Goal: Task Accomplishment & Management: Use online tool/utility

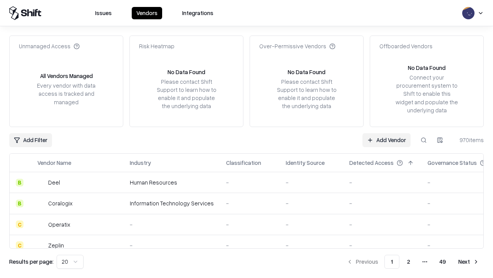
click at [387, 140] on link "Add Vendor" at bounding box center [387, 140] width 48 height 14
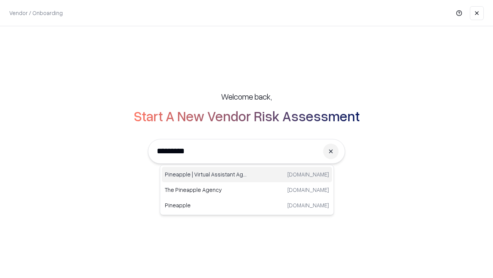
click at [247, 174] on div "Pineapple | Virtual Assistant Agency [DOMAIN_NAME]" at bounding box center [247, 174] width 170 height 15
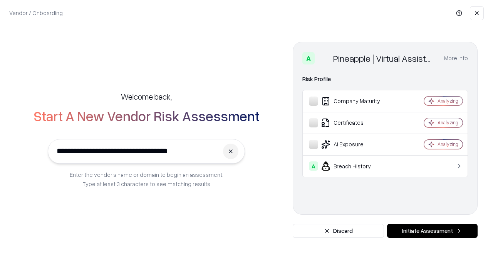
type input "**********"
click at [433, 231] on button "Initiate Assessment" at bounding box center [432, 231] width 91 height 14
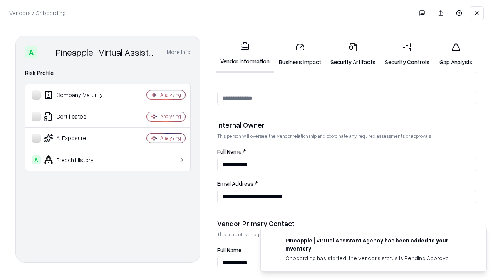
scroll to position [399, 0]
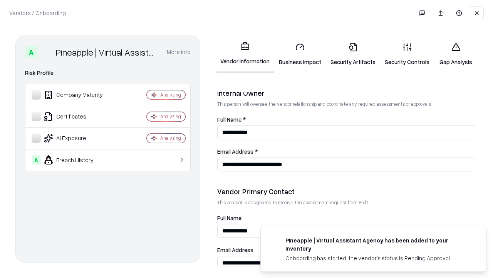
click at [300, 54] on link "Business Impact" at bounding box center [300, 54] width 52 height 36
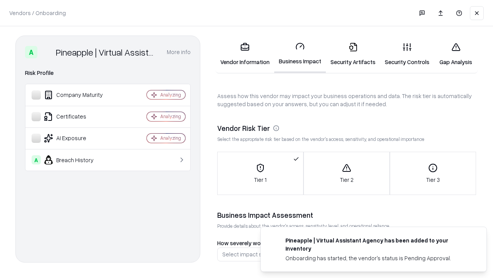
click at [353, 54] on link "Security Artifacts" at bounding box center [353, 54] width 54 height 36
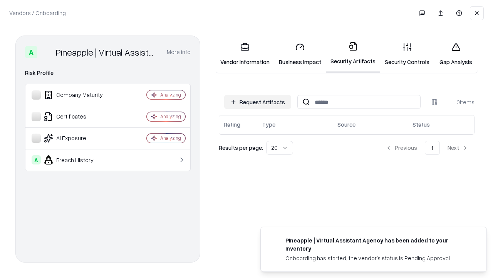
click at [258, 102] on button "Request Artifacts" at bounding box center [257, 102] width 67 height 14
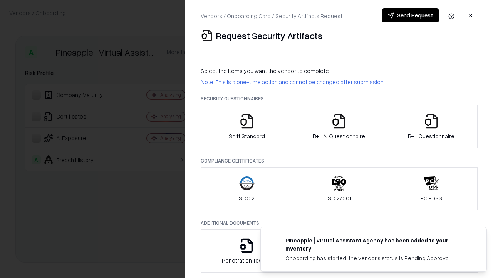
click at [247, 126] on icon "button" at bounding box center [246, 120] width 15 height 15
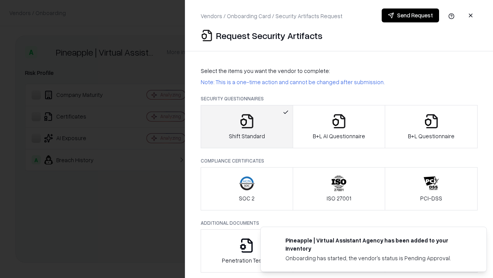
click at [411, 15] on button "Send Request" at bounding box center [410, 15] width 57 height 14
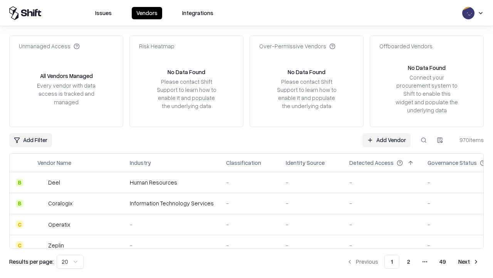
click at [424, 140] on button at bounding box center [424, 140] width 14 height 14
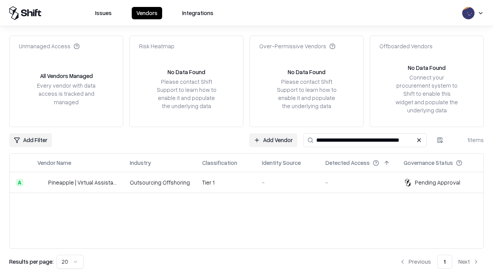
type input "**********"
click at [251, 182] on td "Tier 1" at bounding box center [226, 182] width 60 height 21
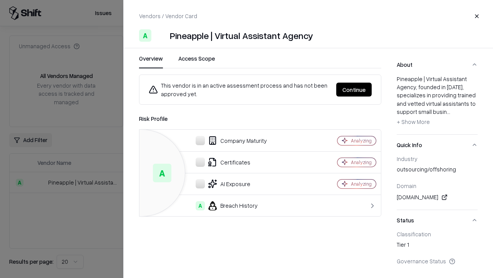
click at [354, 89] on button "Continue" at bounding box center [354, 89] width 35 height 14
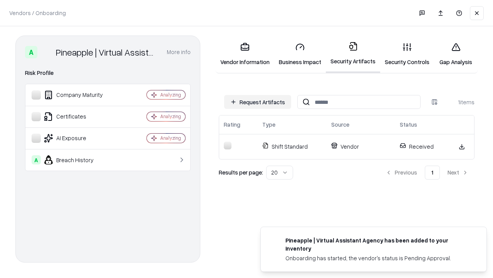
click at [456, 54] on link "Gap Analysis" at bounding box center [456, 54] width 44 height 36
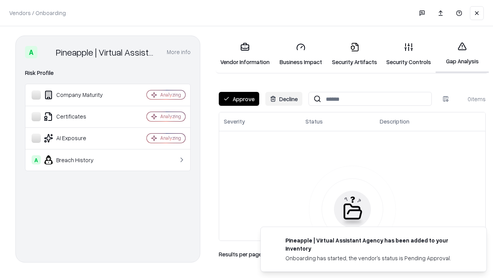
click at [239, 99] on button "Approve" at bounding box center [239, 99] width 40 height 14
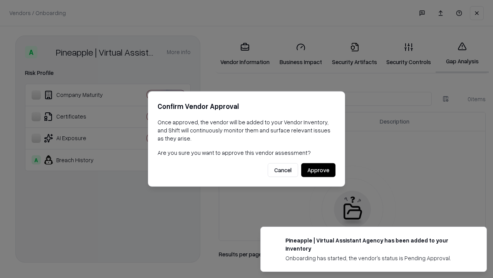
click at [318, 170] on button "Approve" at bounding box center [318, 170] width 34 height 14
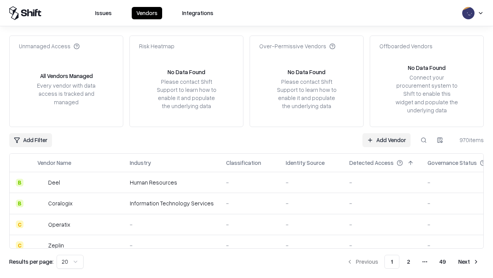
type input "**********"
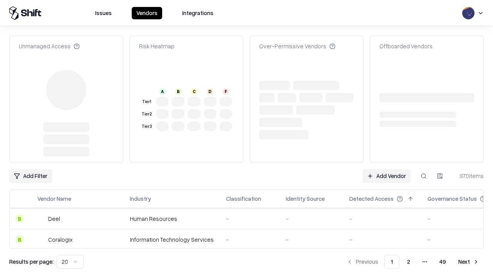
click at [387, 169] on link "Add Vendor" at bounding box center [387, 176] width 48 height 14
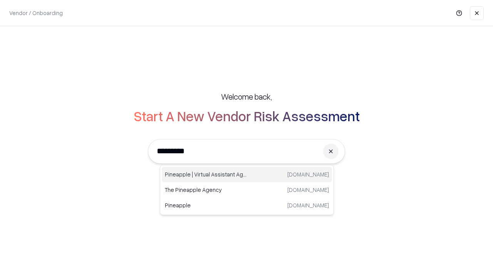
click at [247, 174] on div "Pineapple | Virtual Assistant Agency [DOMAIN_NAME]" at bounding box center [247, 174] width 170 height 15
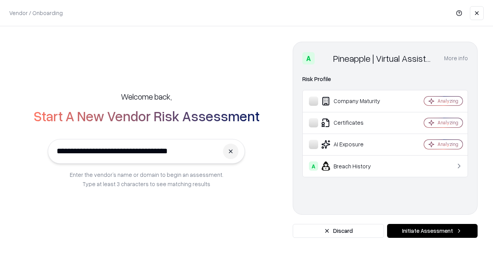
type input "**********"
click at [433, 231] on button "Initiate Assessment" at bounding box center [432, 231] width 91 height 14
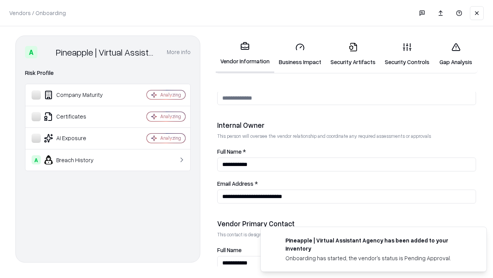
scroll to position [399, 0]
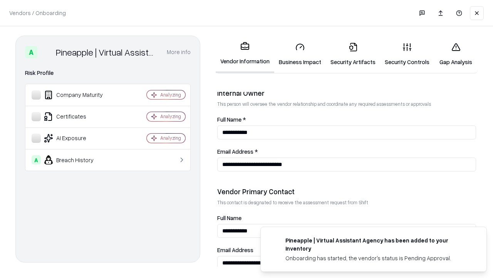
click at [456, 54] on link "Gap Analysis" at bounding box center [456, 54] width 44 height 36
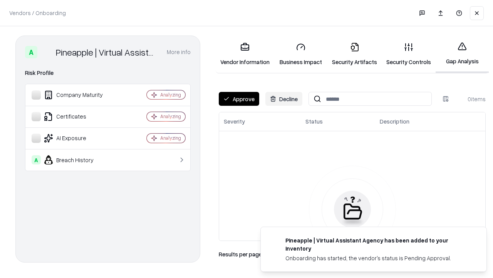
click at [239, 99] on button "Approve" at bounding box center [239, 99] width 40 height 14
